Goal: Obtain resource: Download file/media

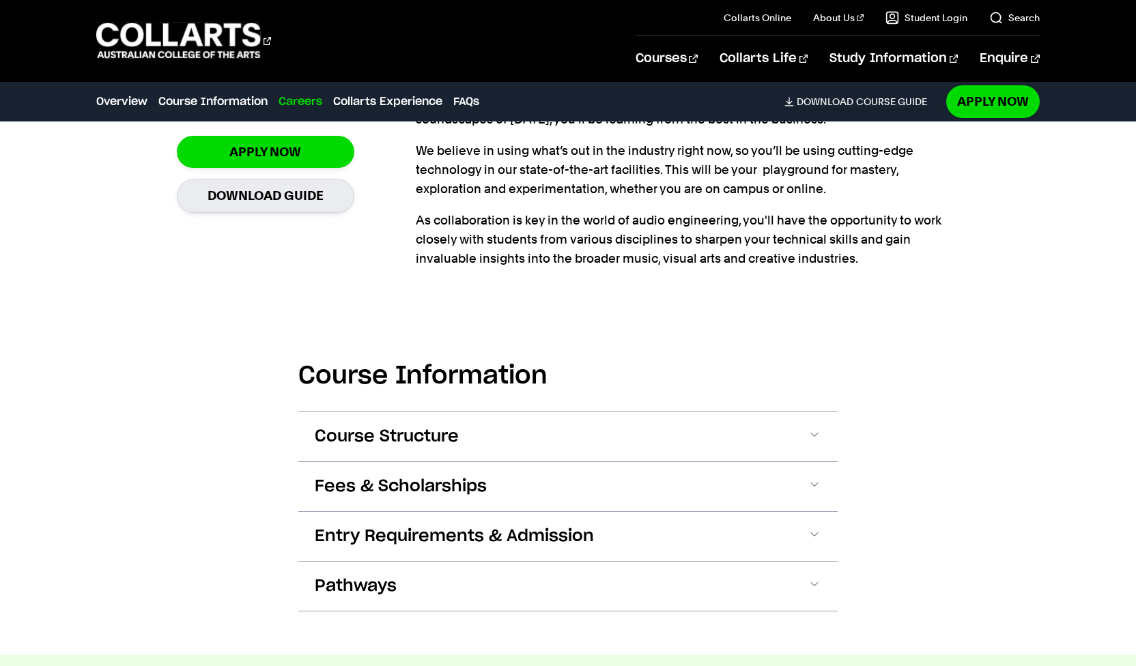
scroll to position [426, 0]
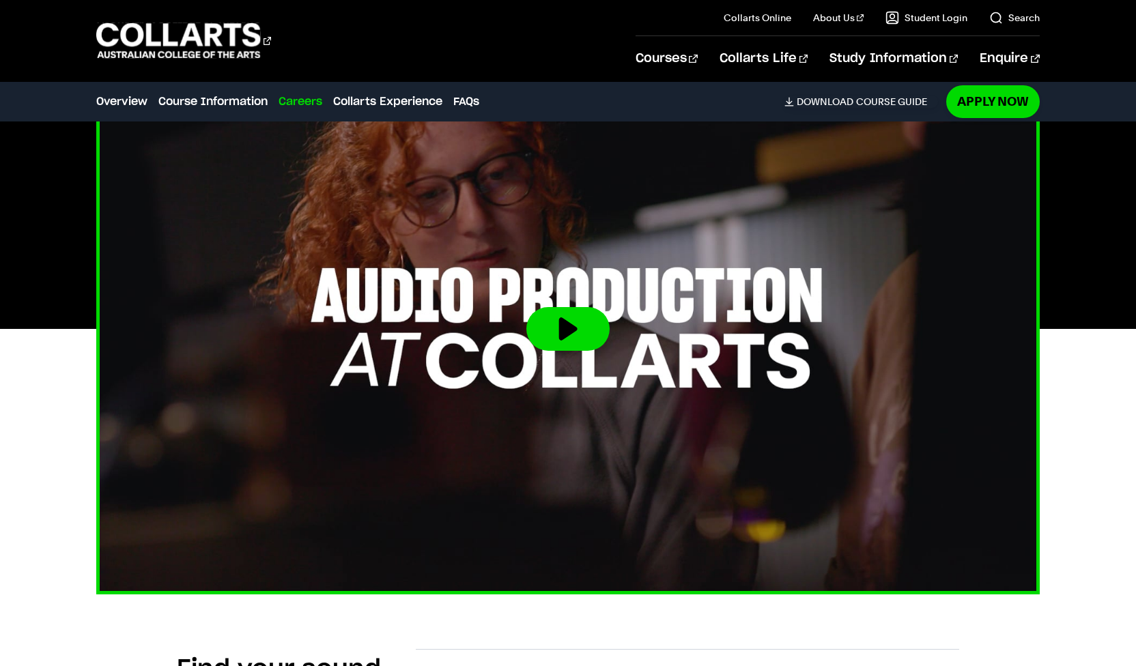
click at [559, 331] on button at bounding box center [567, 329] width 83 height 44
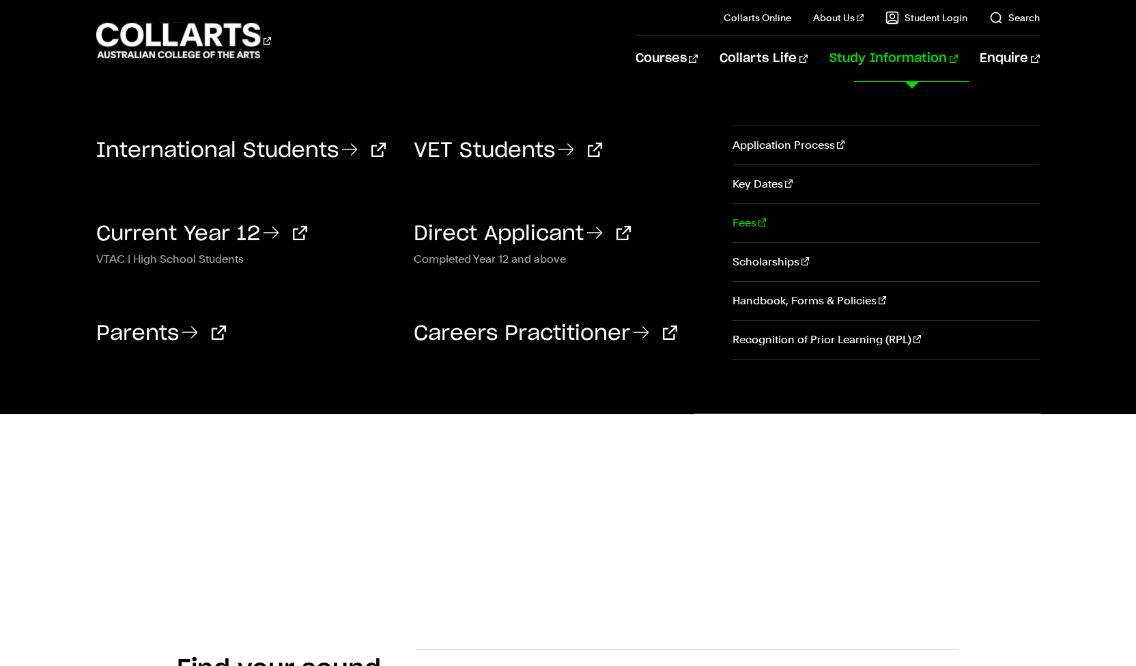
click at [748, 233] on link "Fees" at bounding box center [885, 223] width 307 height 38
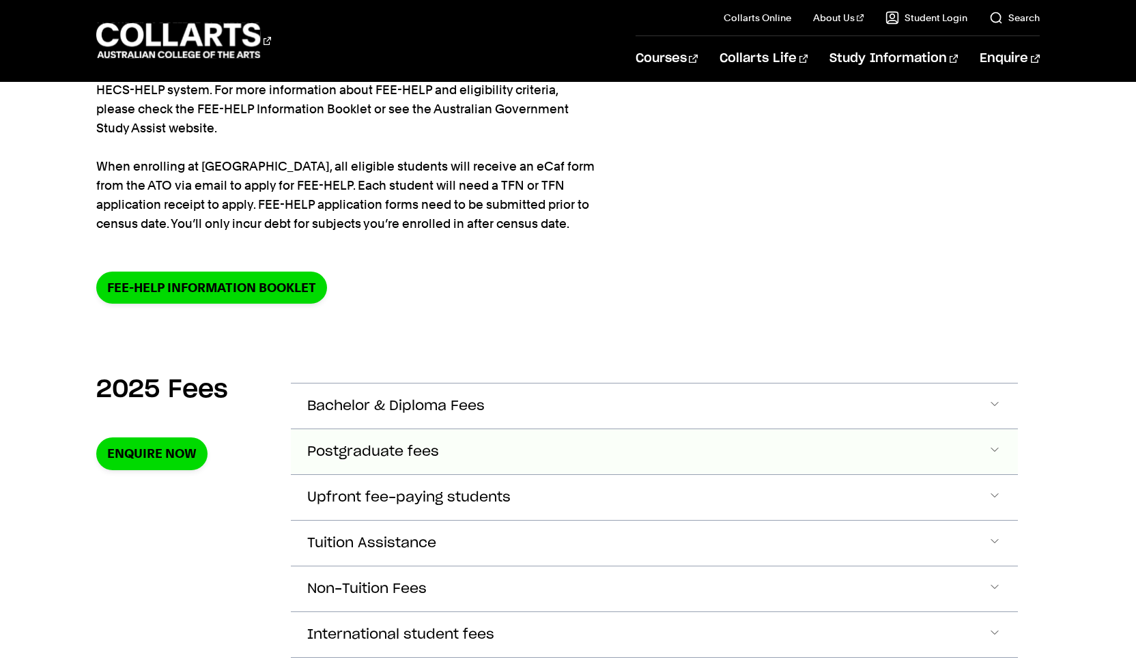
scroll to position [405, 0]
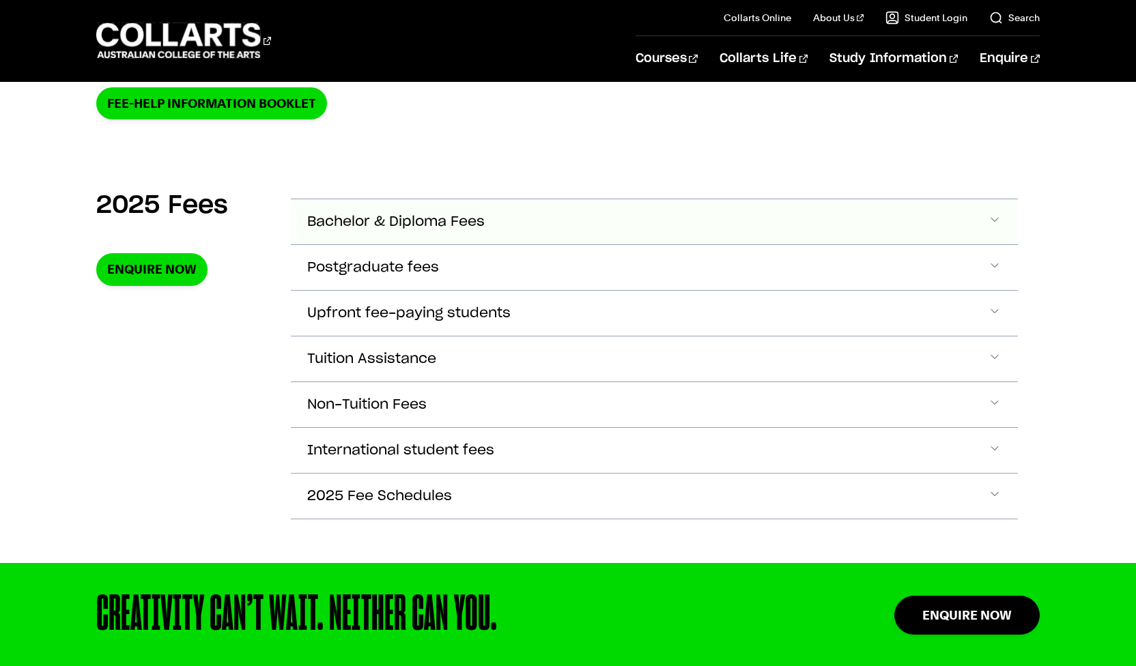
click at [988, 212] on button "Bachelor & Diploma Fees" at bounding box center [654, 221] width 726 height 45
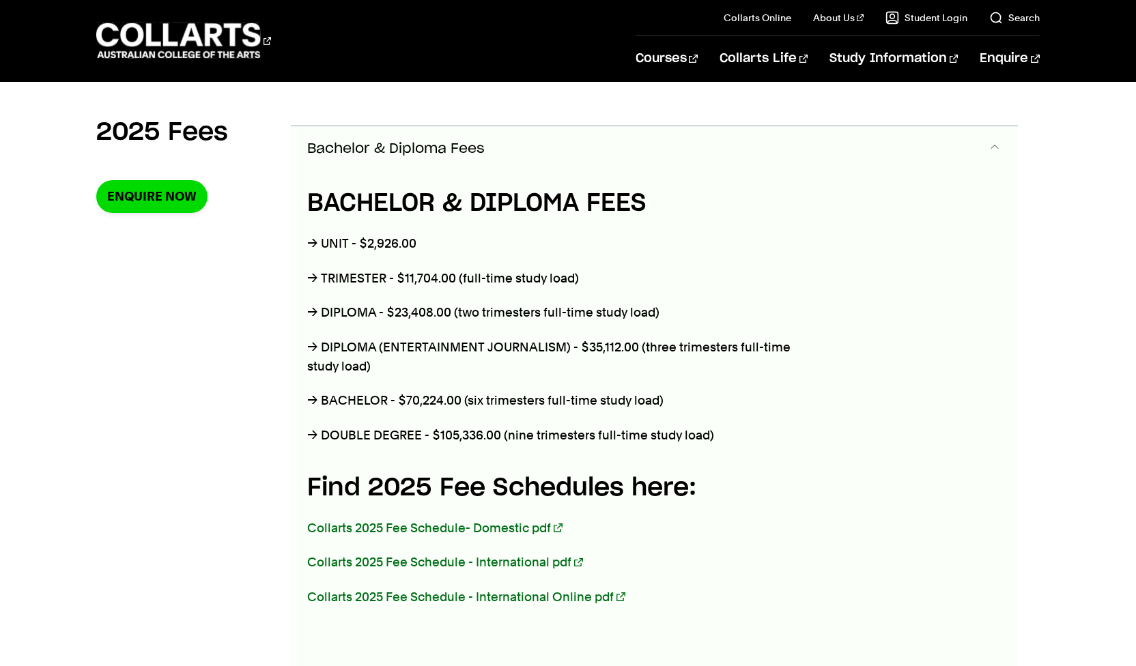
scroll to position [482, 0]
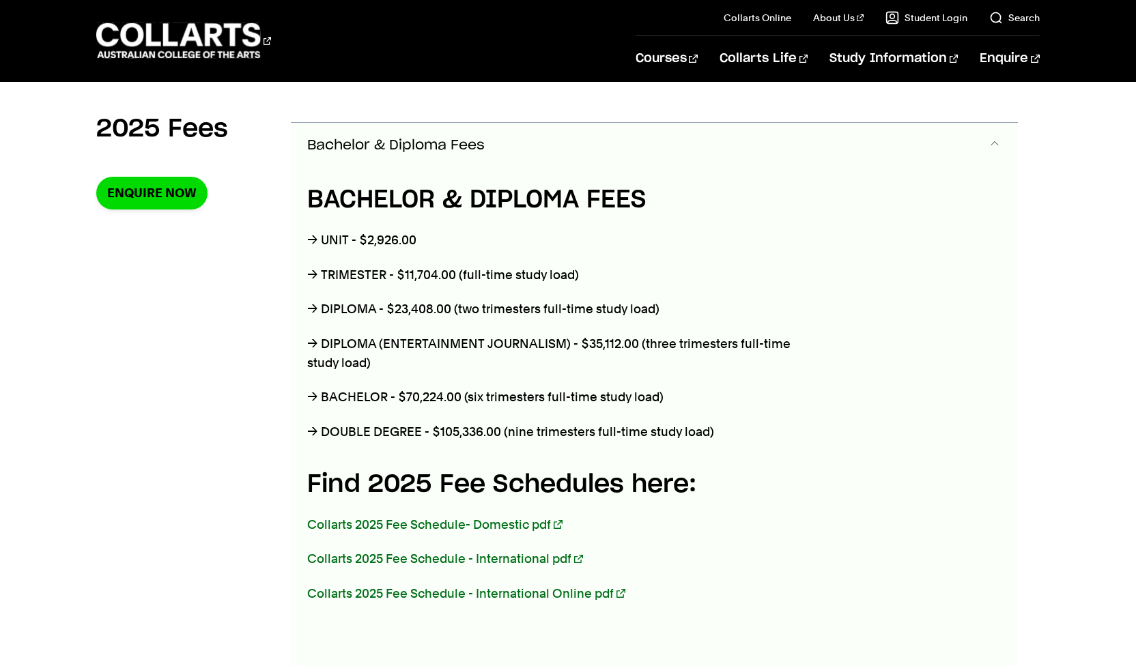
click at [999, 139] on span "Accordion Section" at bounding box center [995, 146] width 14 height 18
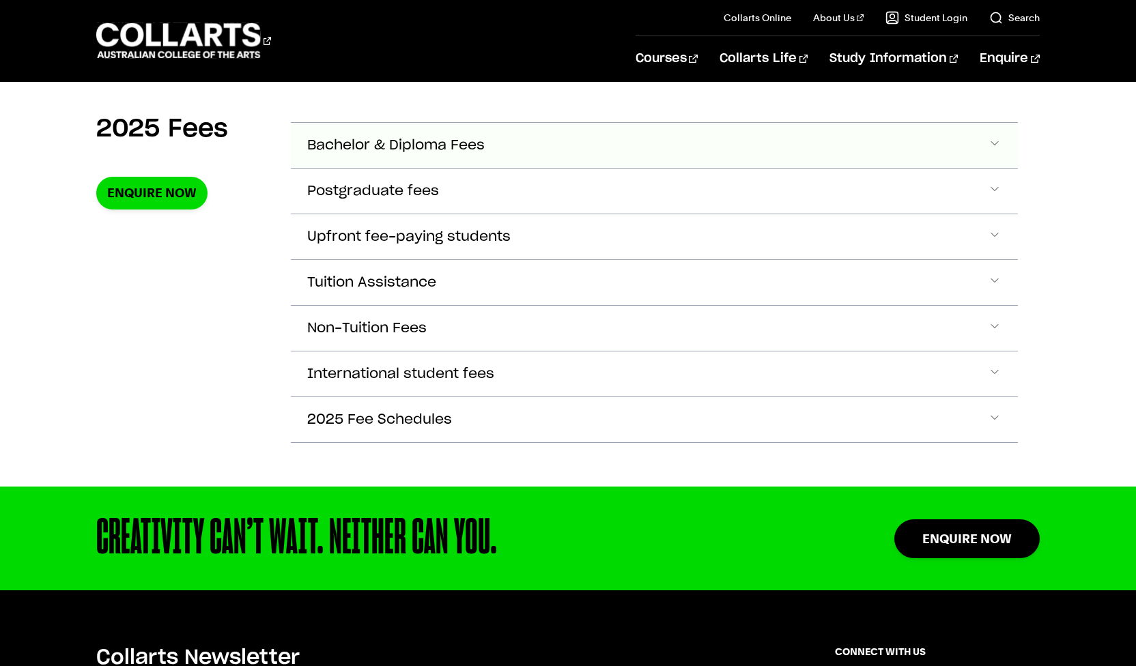
click at [992, 140] on span "Accordion Section" at bounding box center [995, 146] width 14 height 18
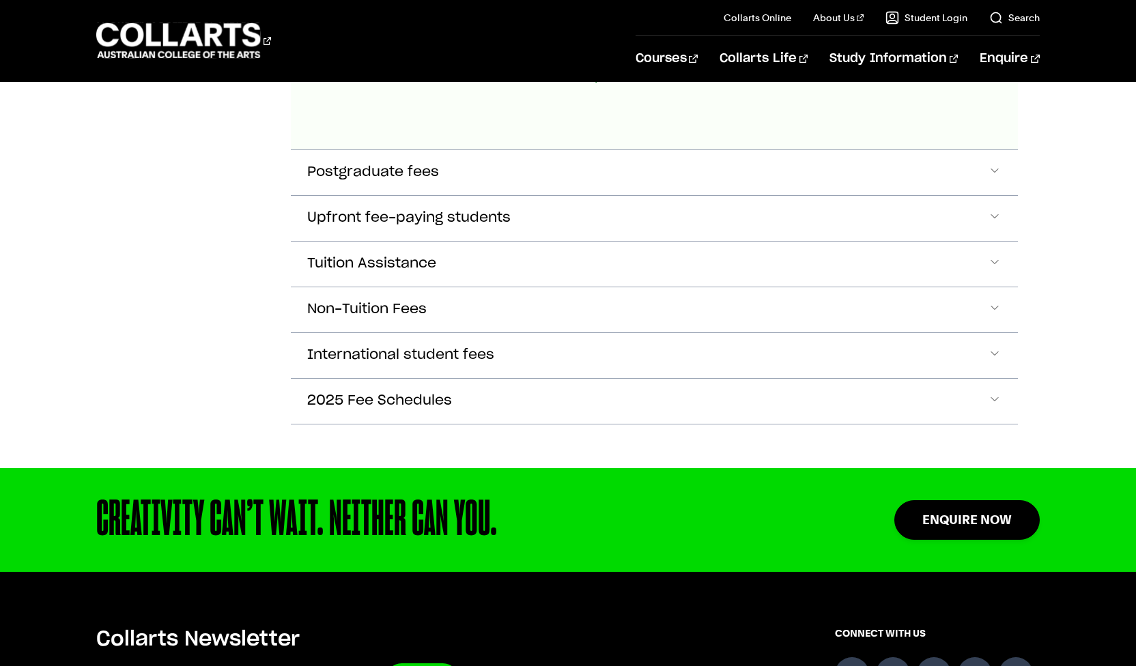
scroll to position [997, 0]
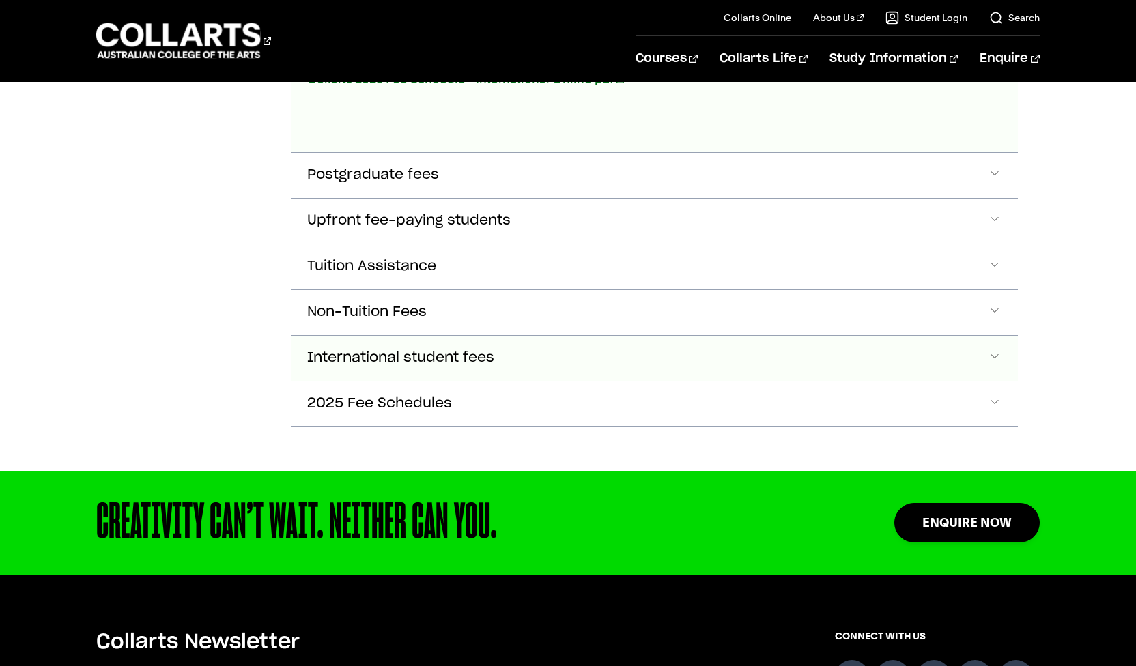
click at [980, 352] on button "International student fees" at bounding box center [654, 358] width 726 height 45
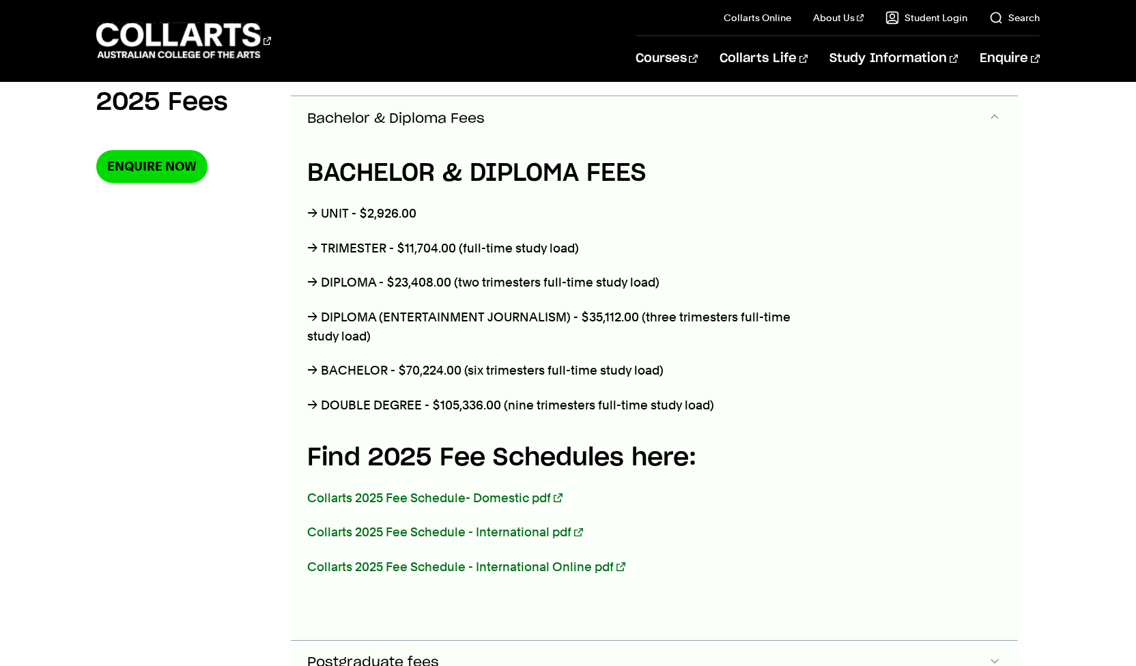
scroll to position [0, 0]
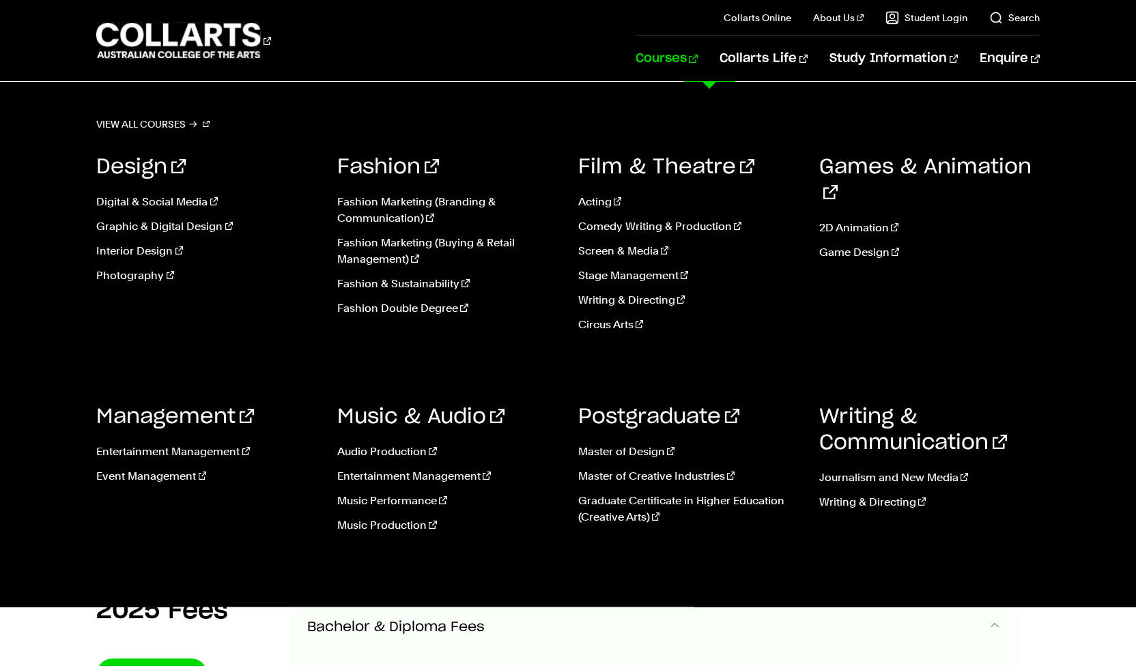
click at [698, 53] on link "Courses" at bounding box center [666, 58] width 62 height 45
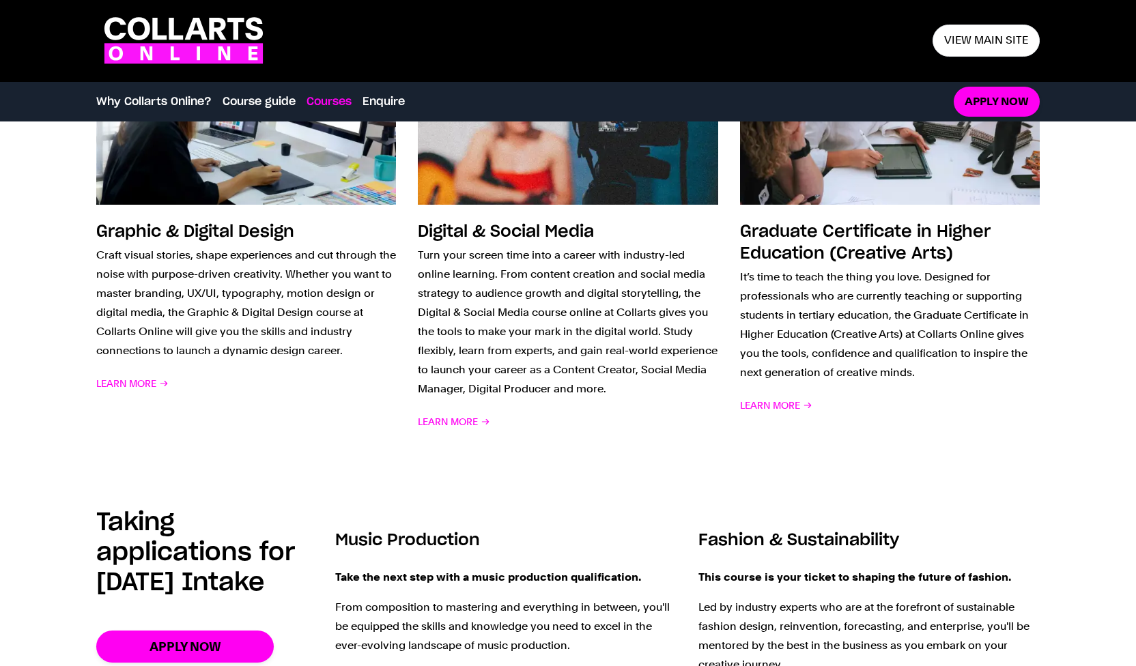
scroll to position [1659, 0]
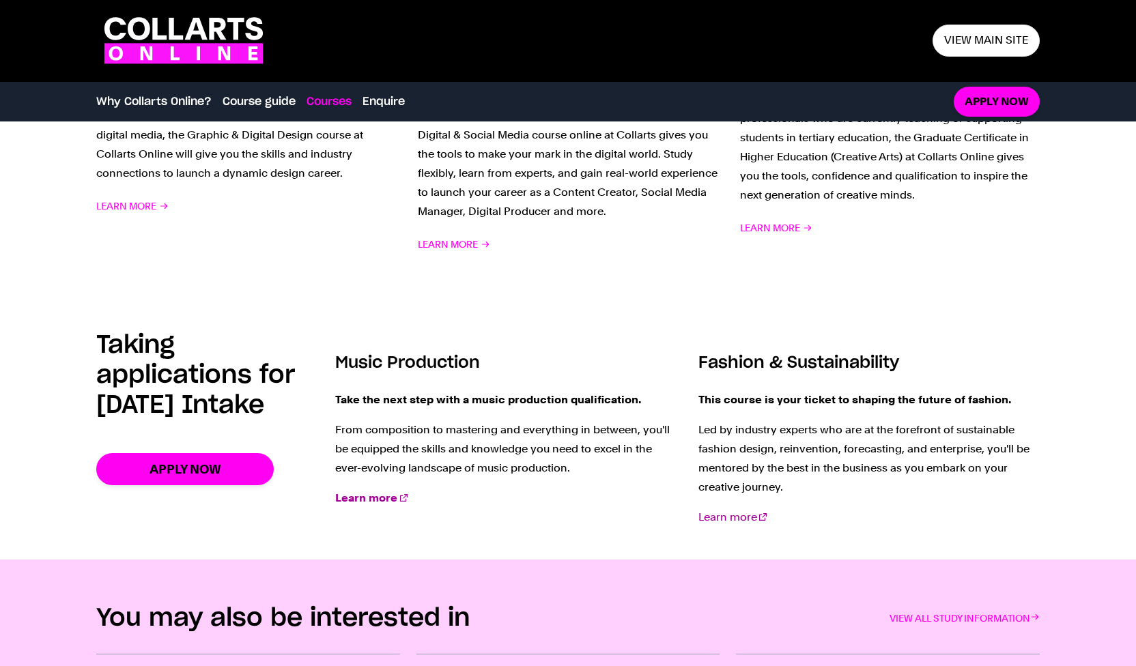
click at [354, 498] on strong "Learn more" at bounding box center [366, 497] width 62 height 13
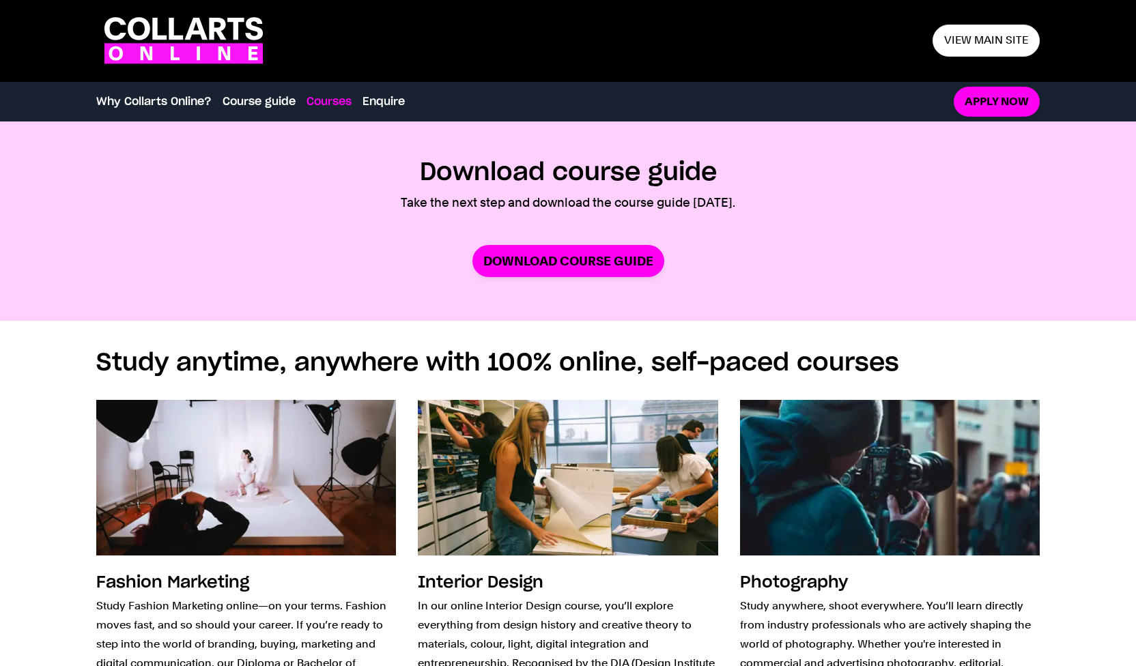
scroll to position [1895, 0]
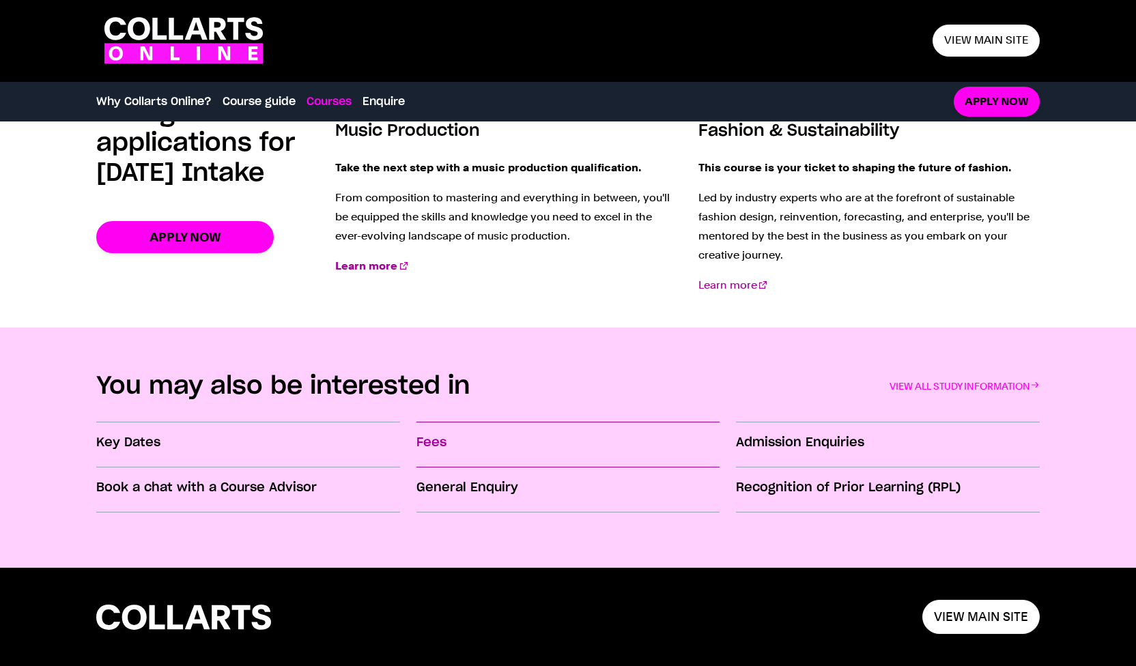
click at [442, 444] on h3 "Fees" at bounding box center [567, 443] width 303 height 18
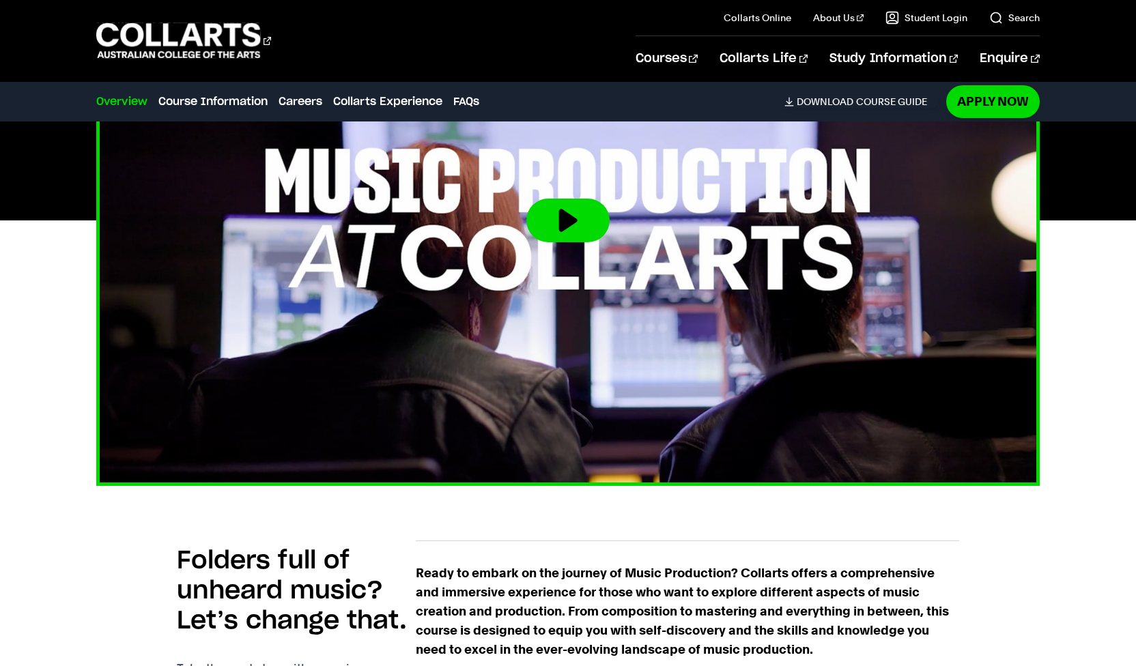
scroll to position [769, 0]
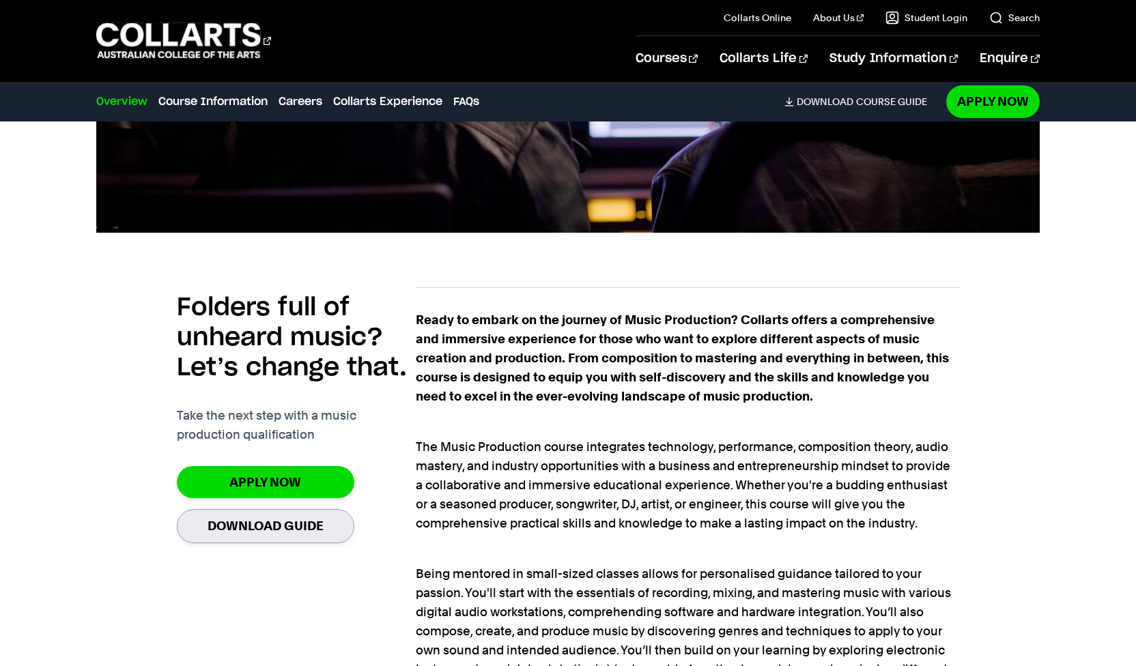
click at [263, 532] on link "Download Guide" at bounding box center [265, 525] width 177 height 33
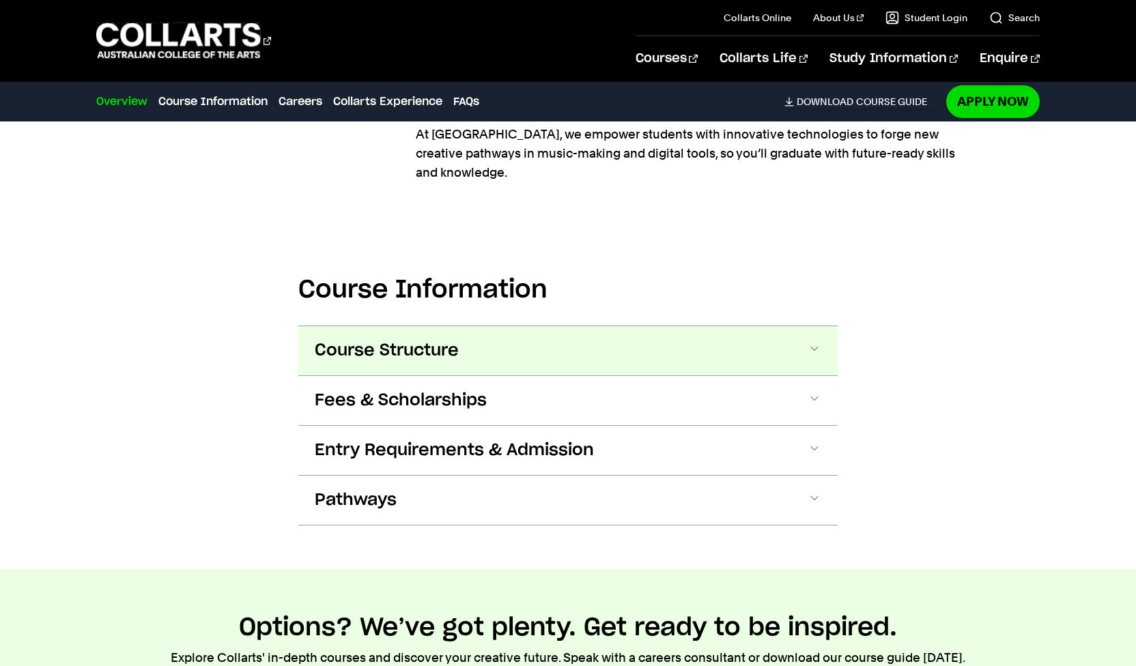
click at [689, 336] on button "Course Structure" at bounding box center [567, 350] width 539 height 49
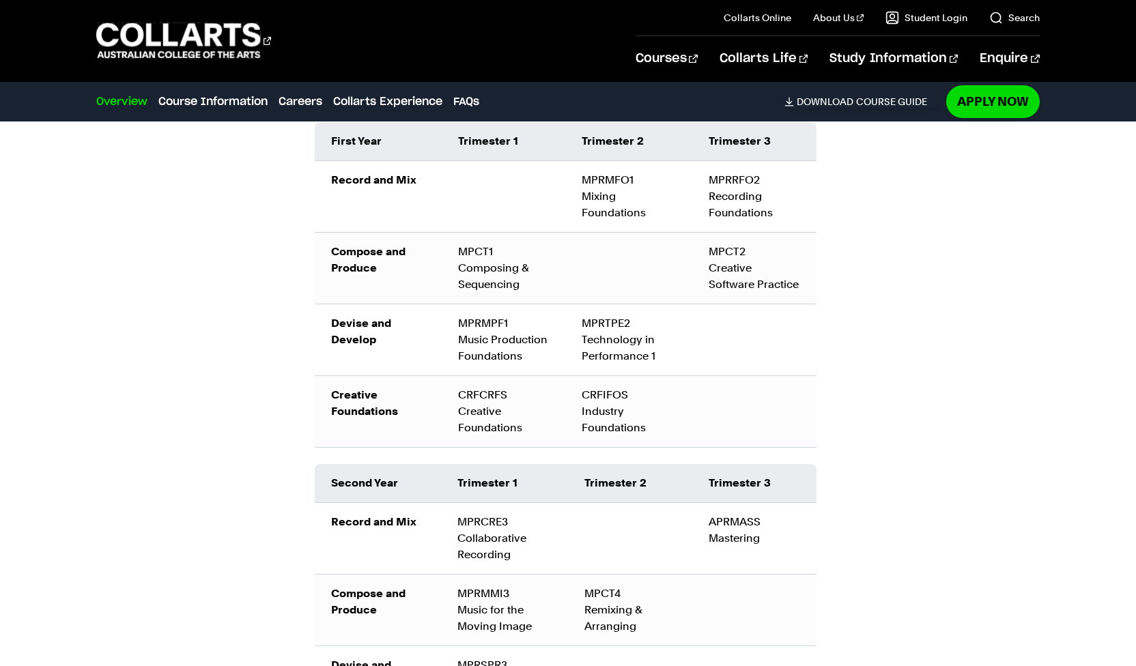
scroll to position [1738, 0]
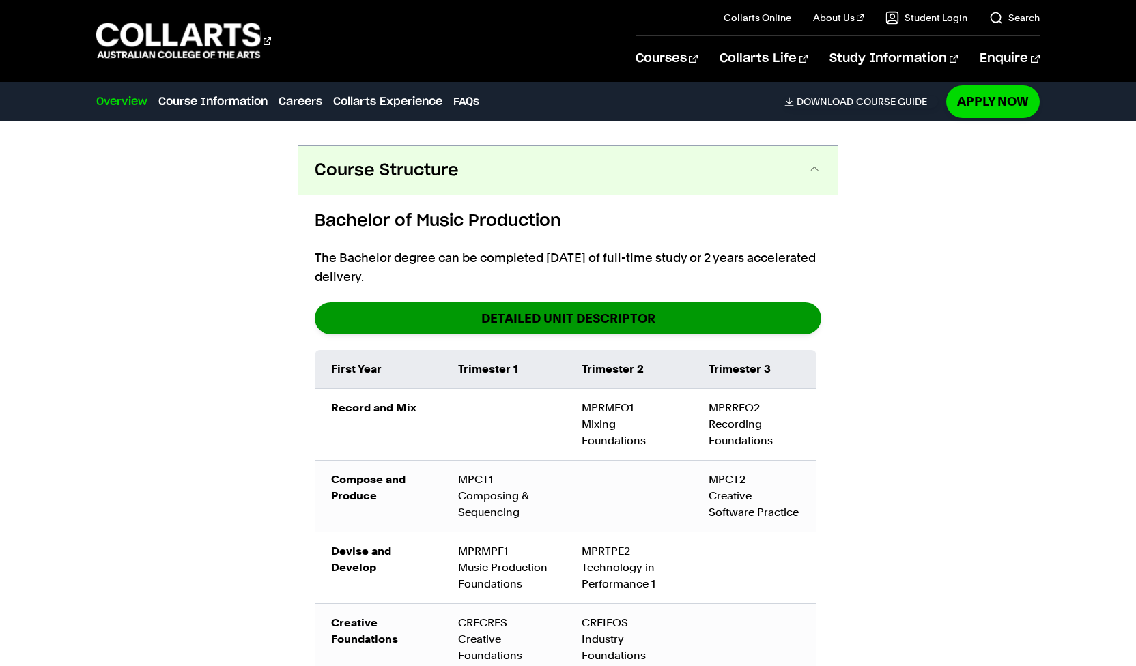
click at [508, 302] on link "DETAILED UNIT DESCRIPTOR" at bounding box center [568, 318] width 506 height 32
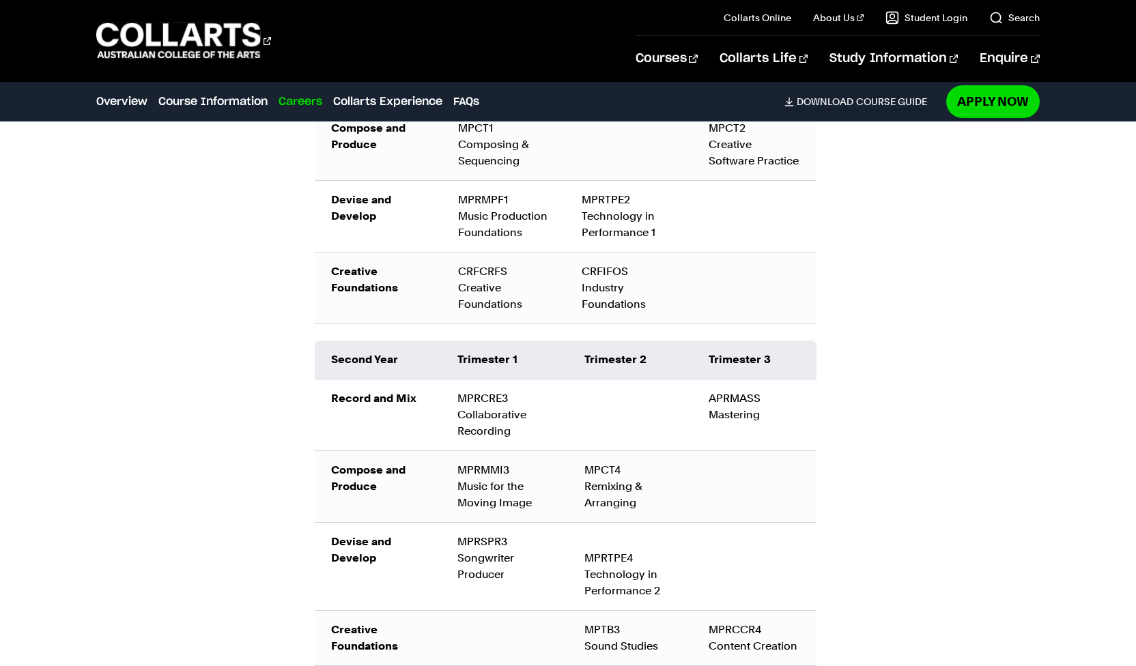
scroll to position [0, 0]
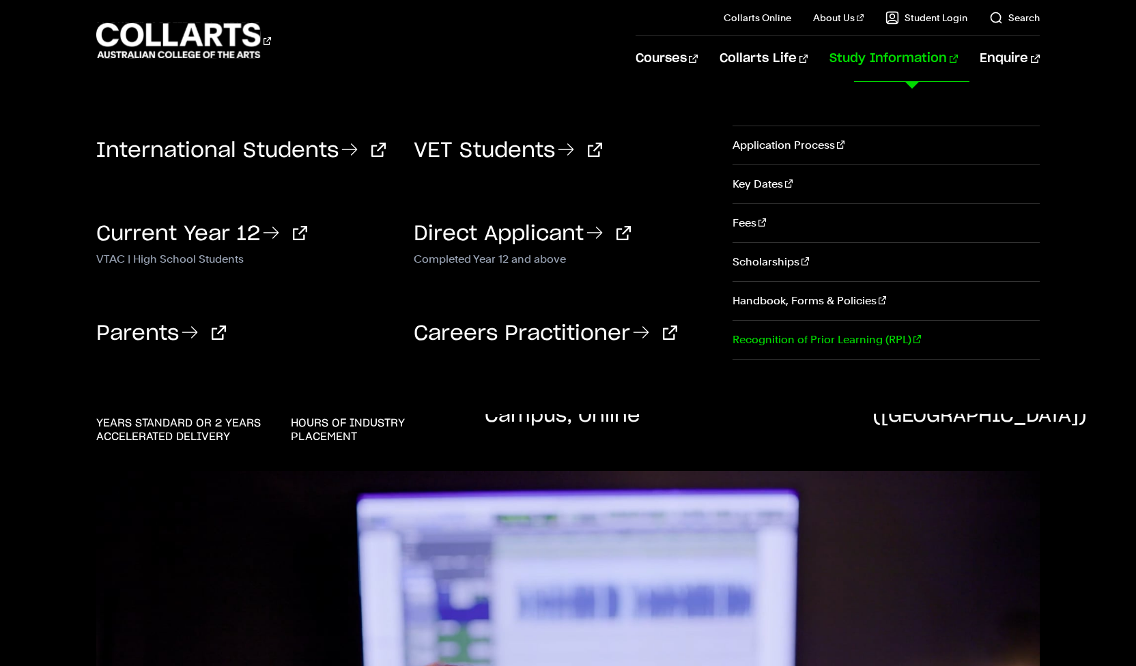
click at [830, 353] on link "Recognition of Prior Learning (RPL)" at bounding box center [885, 340] width 307 height 38
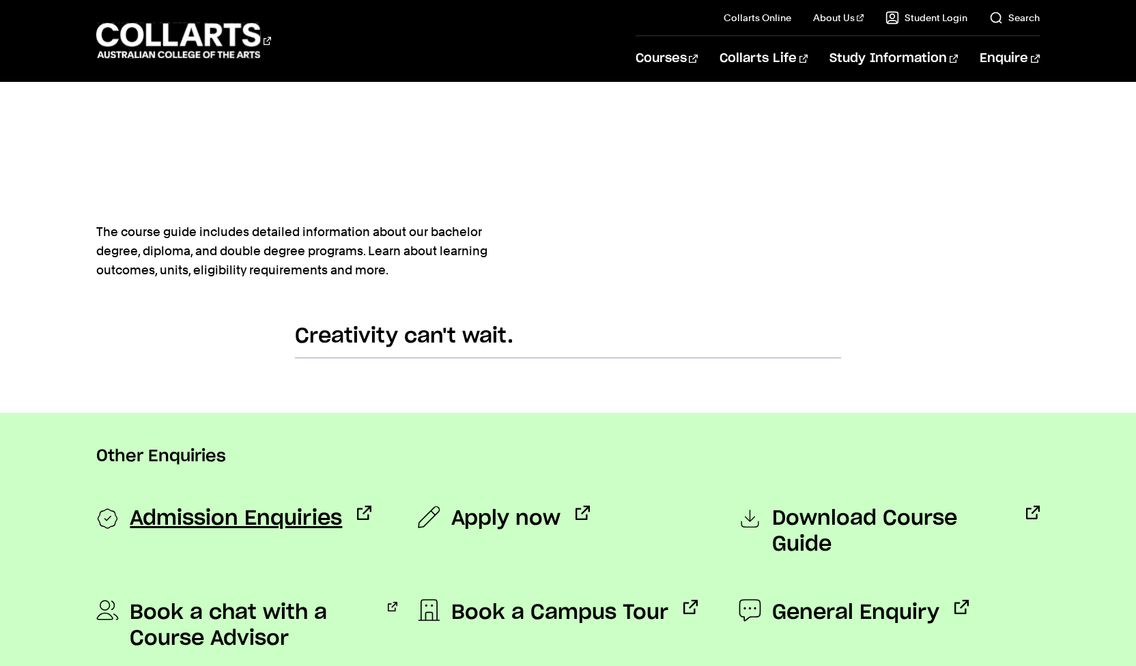
scroll to position [822, 0]
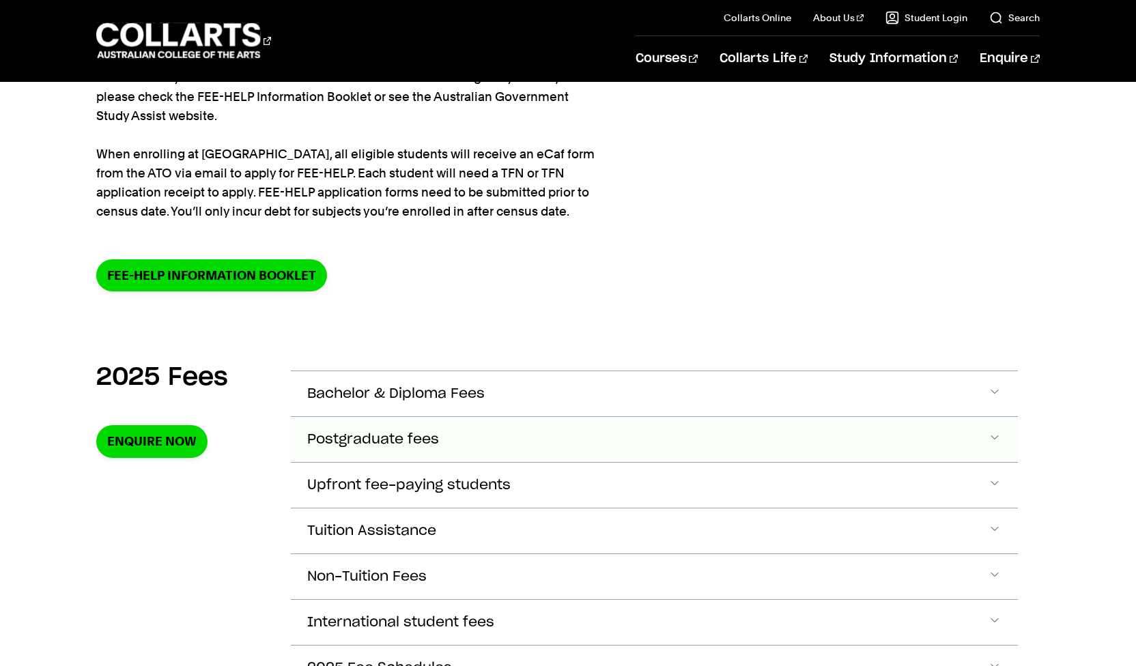
scroll to position [460, 0]
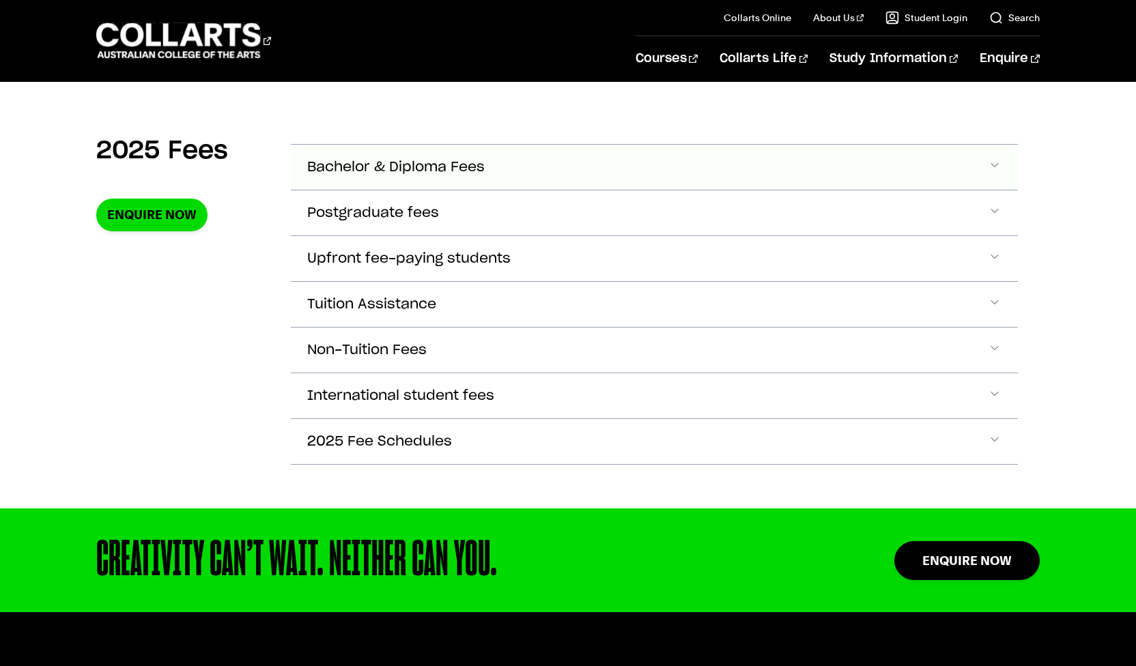
click at [993, 165] on span "Accordion Section" at bounding box center [995, 167] width 14 height 18
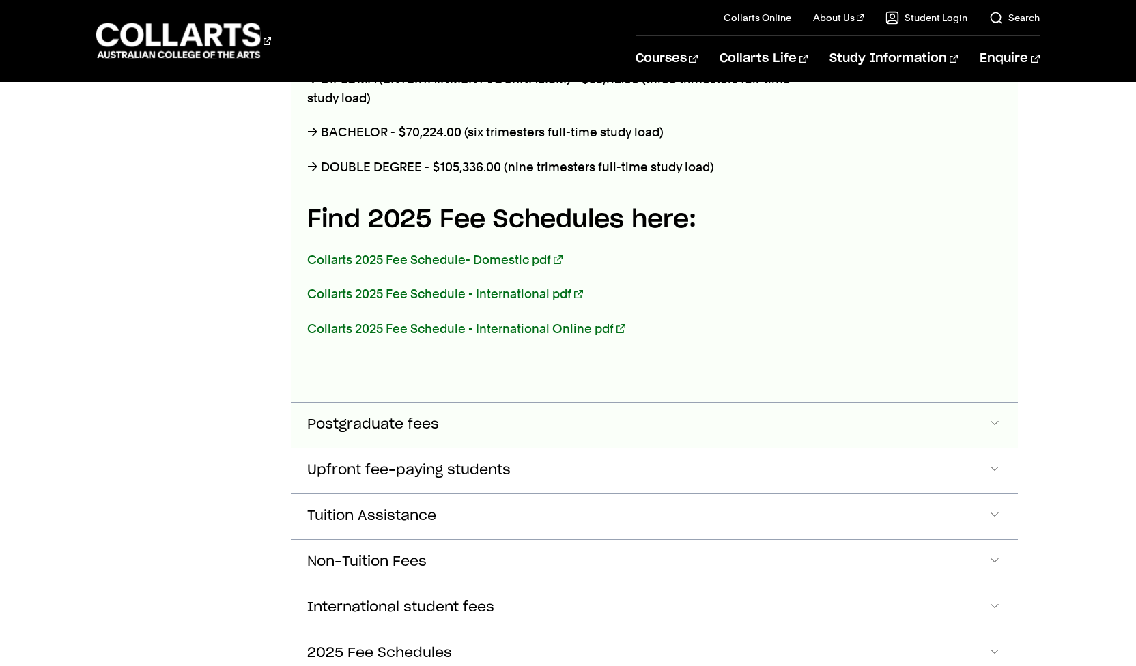
scroll to position [931, 0]
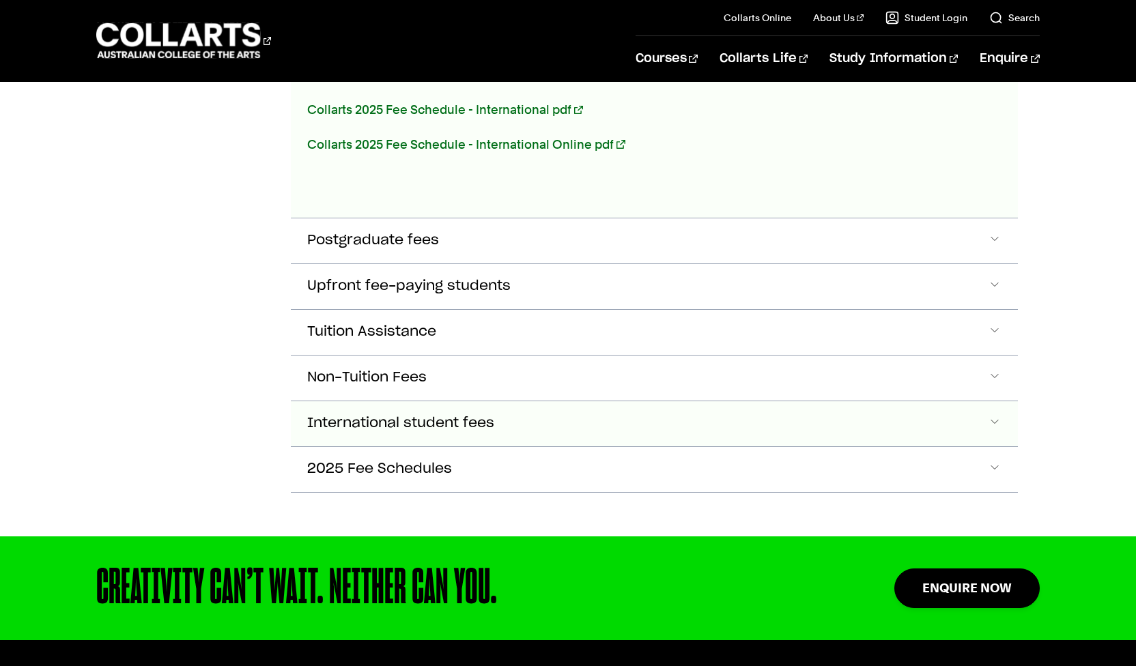
click at [934, 425] on button "International student fees" at bounding box center [654, 423] width 726 height 45
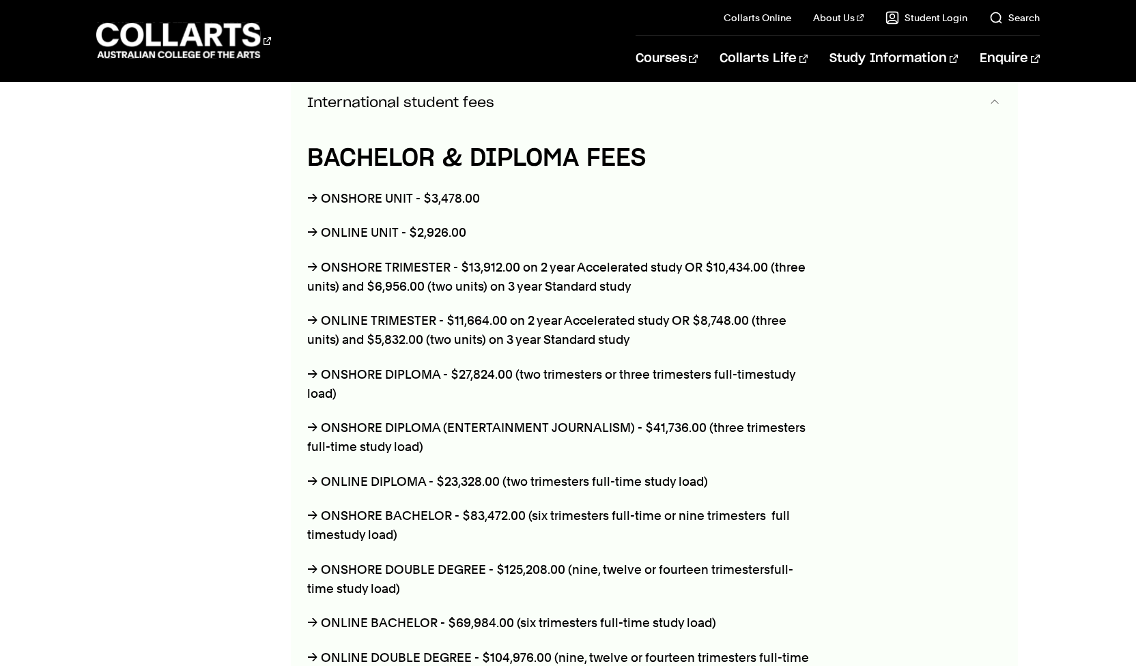
scroll to position [1364, 0]
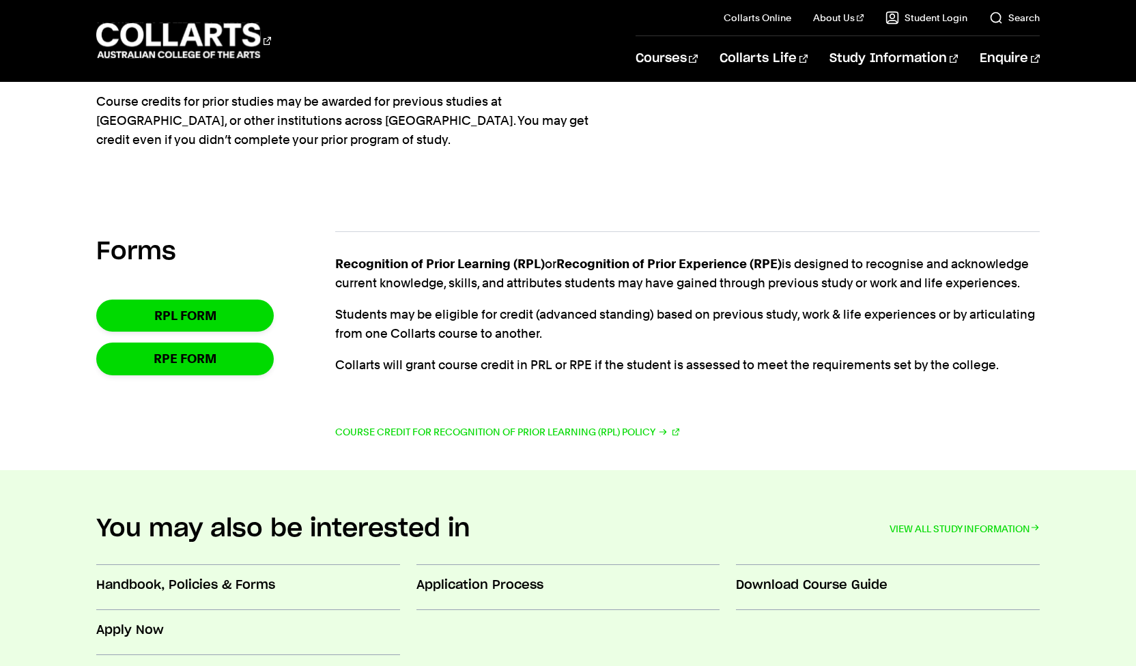
scroll to position [296, 0]
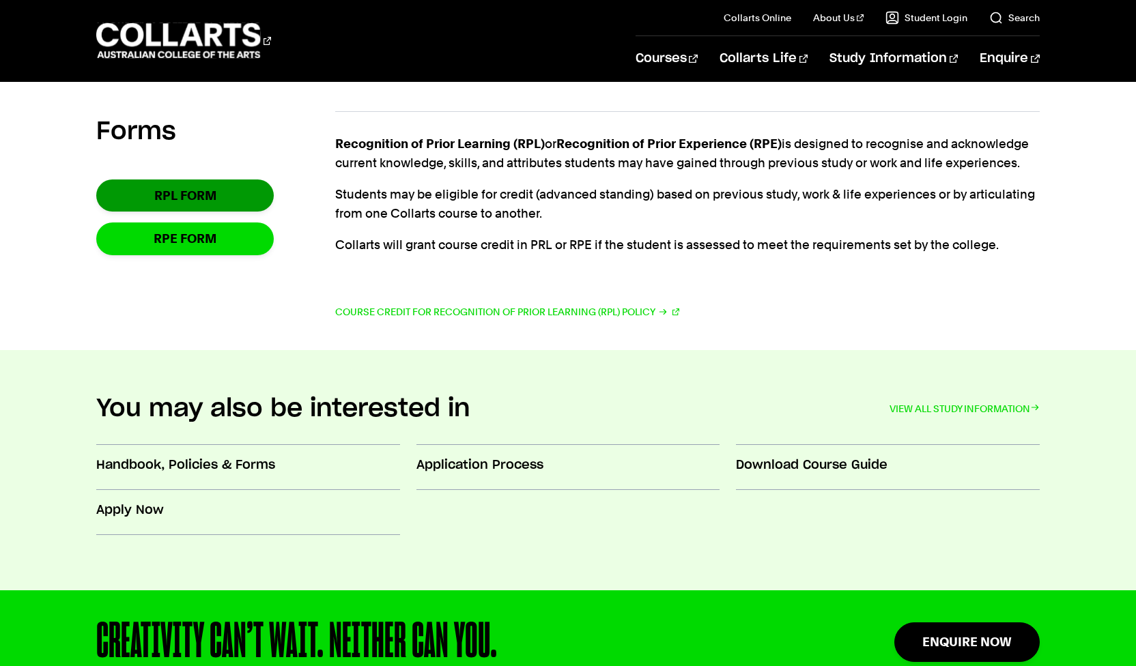
click at [164, 189] on link "RPL Form" at bounding box center [184, 196] width 177 height 32
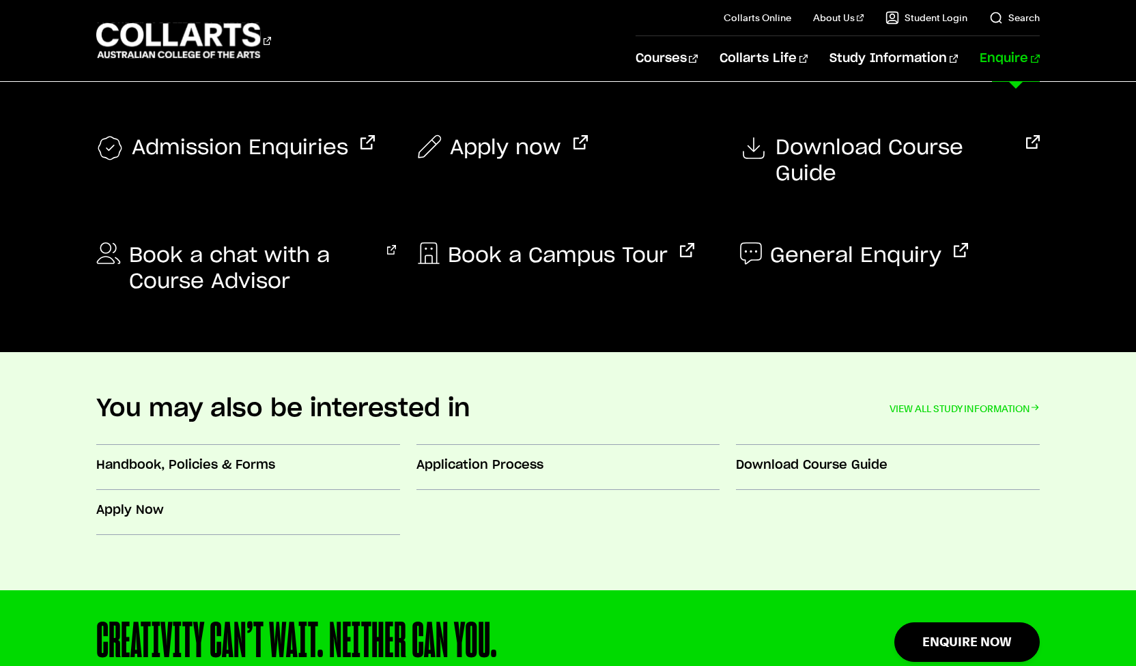
scroll to position [0, 0]
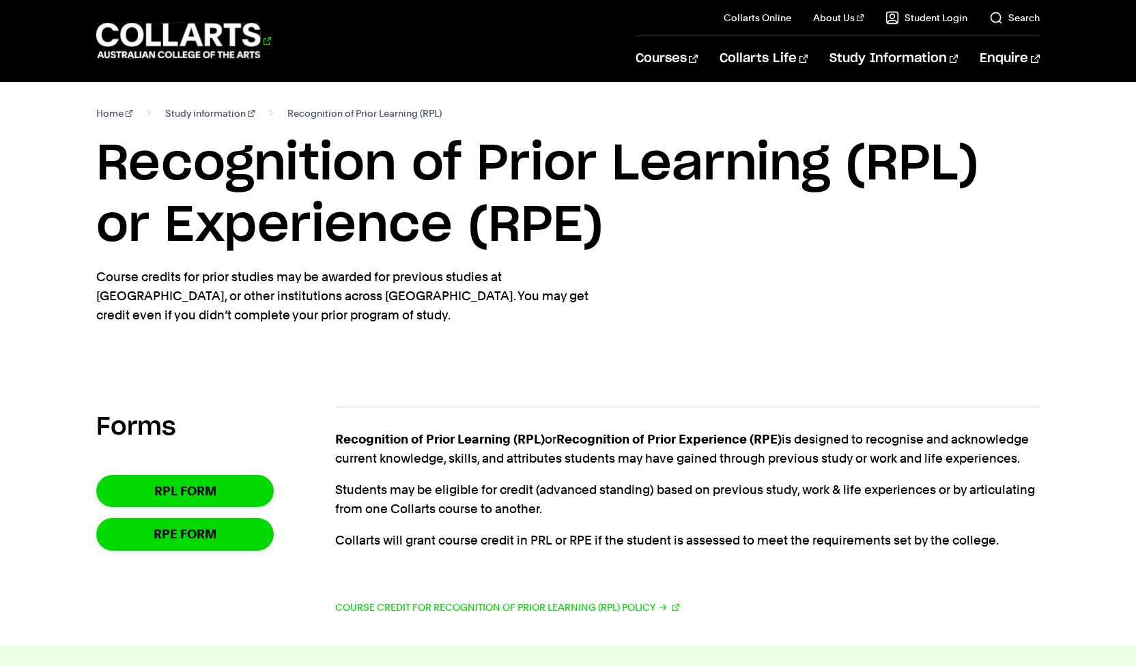
click at [223, 31] on 1 "Go to homepage" at bounding box center [178, 40] width 164 height 35
